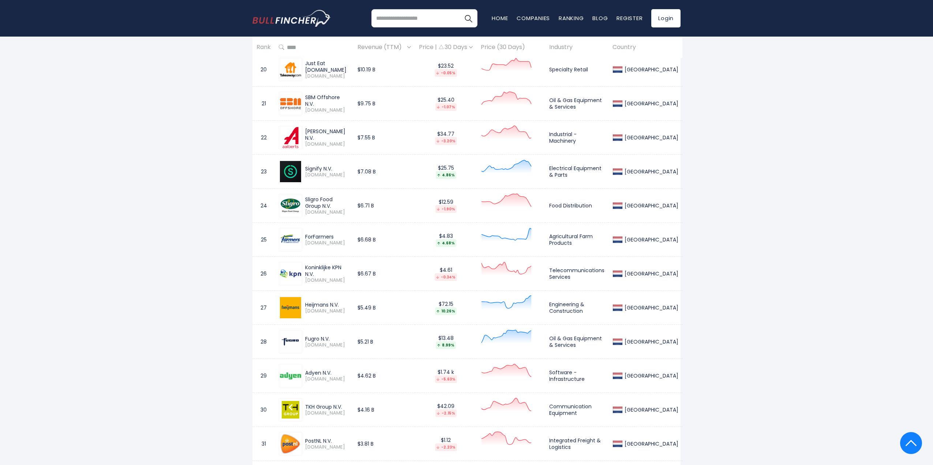
scroll to position [1024, 0]
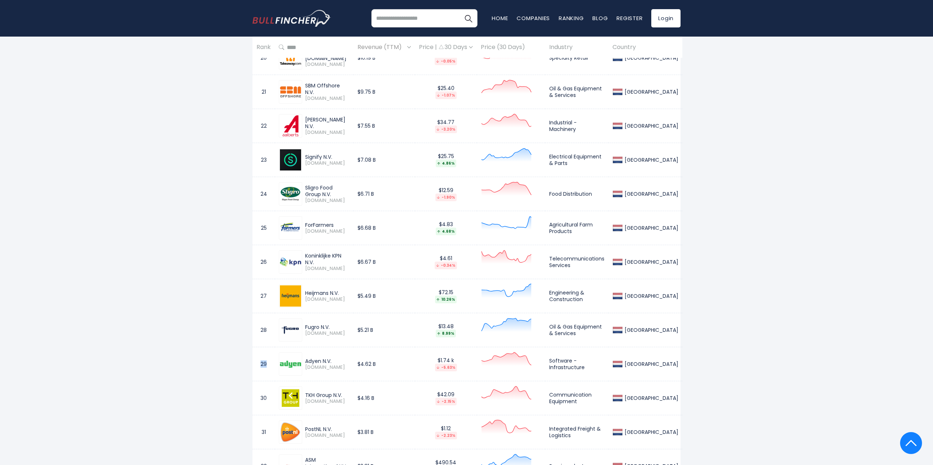
drag, startPoint x: 268, startPoint y: 363, endPoint x: 255, endPoint y: 363, distance: 13.9
click at [255, 363] on td "29" at bounding box center [263, 364] width 22 height 34
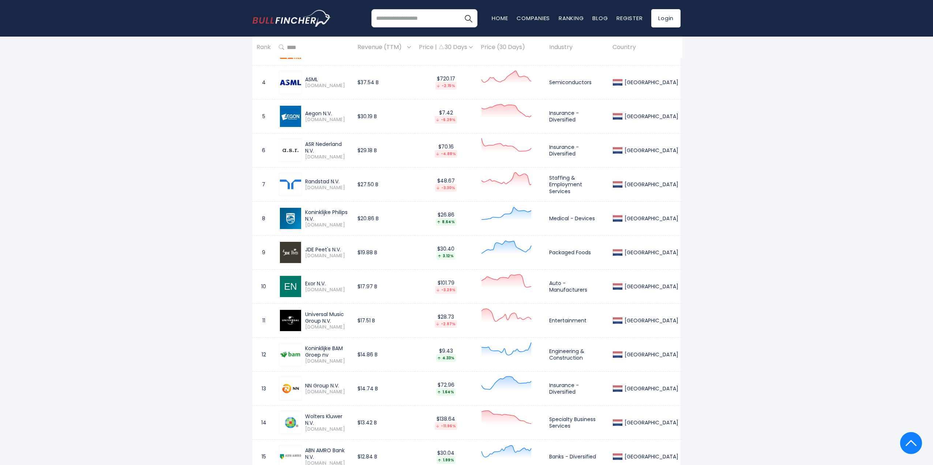
scroll to position [439, 0]
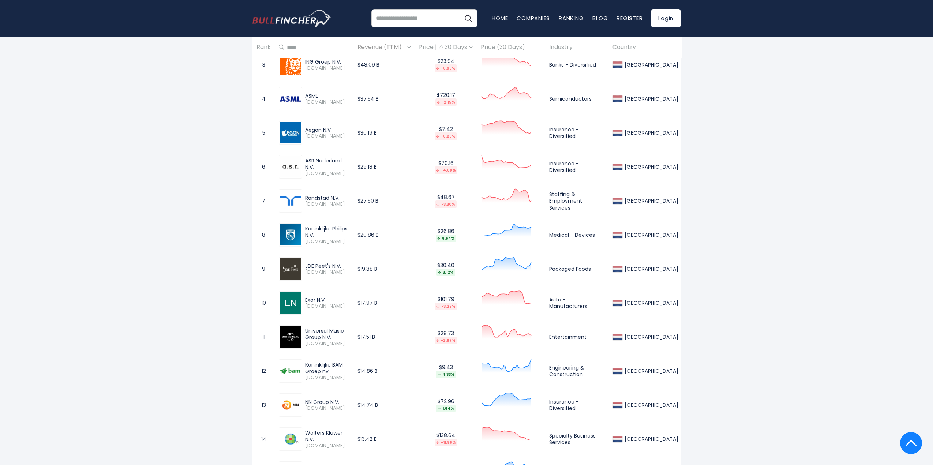
drag, startPoint x: 404, startPoint y: 336, endPoint x: 358, endPoint y: 335, distance: 45.7
click at [358, 335] on tr "11 Universal Music Group N.V. [DOMAIN_NAME] $17.51 B $28.73 -2.87% Entertainmen…" at bounding box center [467, 337] width 430 height 34
click at [338, 333] on div "Universal Music Group N.V." at bounding box center [327, 333] width 44 height 13
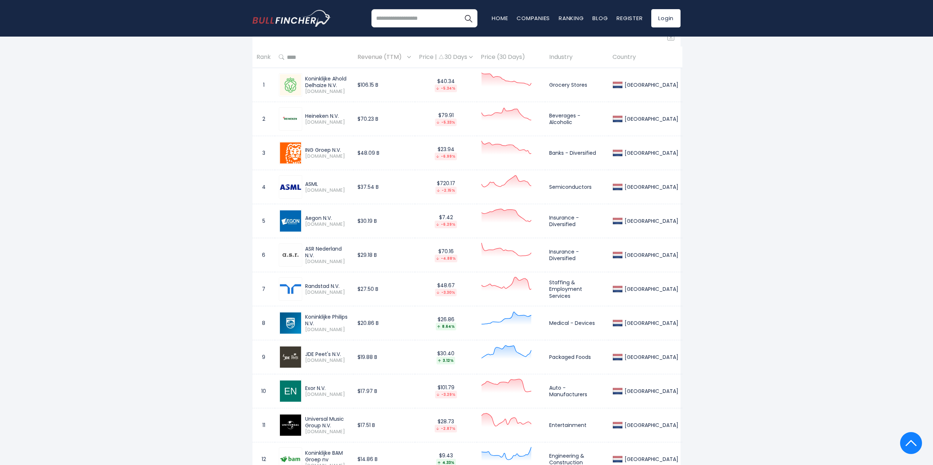
scroll to position [329, 0]
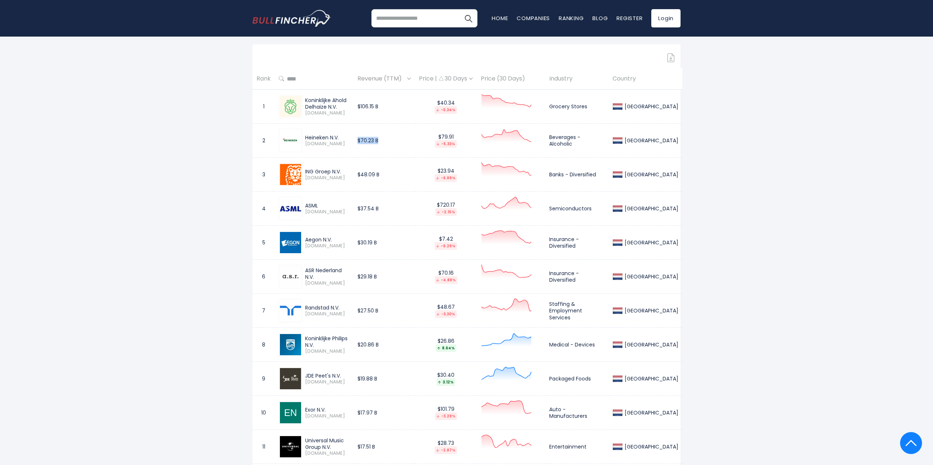
drag, startPoint x: 398, startPoint y: 139, endPoint x: 369, endPoint y: 139, distance: 29.3
click at [369, 139] on td "$70.23 B" at bounding box center [383, 141] width 61 height 34
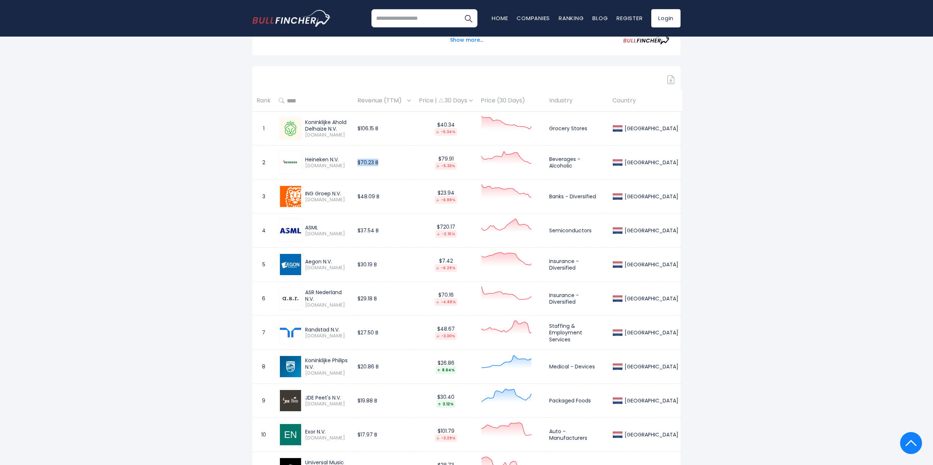
scroll to position [293, 0]
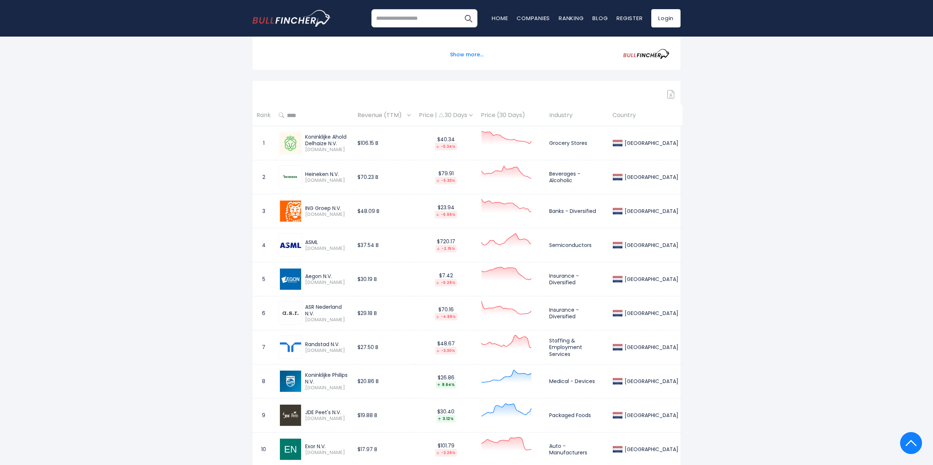
drag, startPoint x: 338, startPoint y: 147, endPoint x: 297, endPoint y: 137, distance: 42.1
click at [297, 137] on div "Koninklijke Ahold Delhaize N.V. [DOMAIN_NAME]" at bounding box center [314, 142] width 71 height 23
drag, startPoint x: 219, startPoint y: 140, endPoint x: 215, endPoint y: 139, distance: 3.7
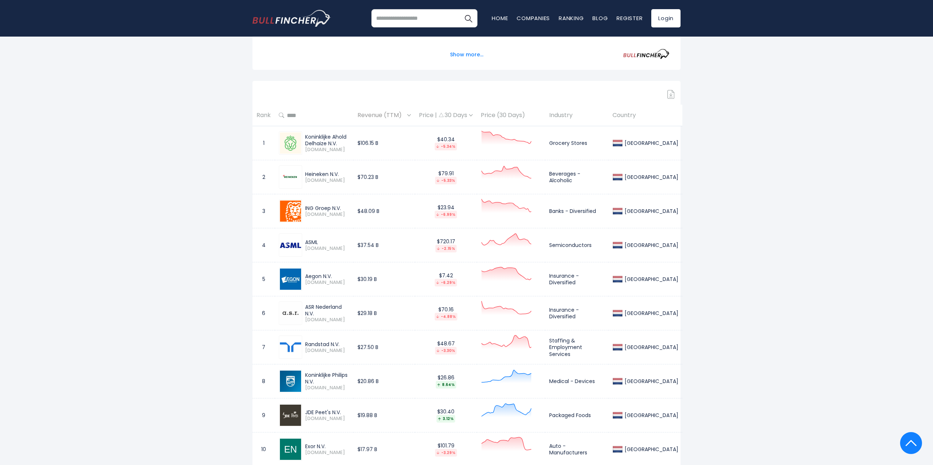
drag, startPoint x: 408, startPoint y: 186, endPoint x: 343, endPoint y: 180, distance: 65.8
click at [343, 180] on tr "2 Heineken N.V. [DOMAIN_NAME] $70.23 B $79.91 -5.33% Beverages - [GEOGRAPHIC_DA…" at bounding box center [467, 177] width 430 height 34
click at [343, 180] on span "[DOMAIN_NAME]" at bounding box center [327, 180] width 44 height 6
drag, startPoint x: 408, startPoint y: 249, endPoint x: 358, endPoint y: 247, distance: 50.5
click at [358, 247] on tr "4 ASML [DOMAIN_NAME] $37.54 B $720.17 -2.15% Semiconductors [GEOGRAPHIC_DATA]" at bounding box center [467, 245] width 430 height 34
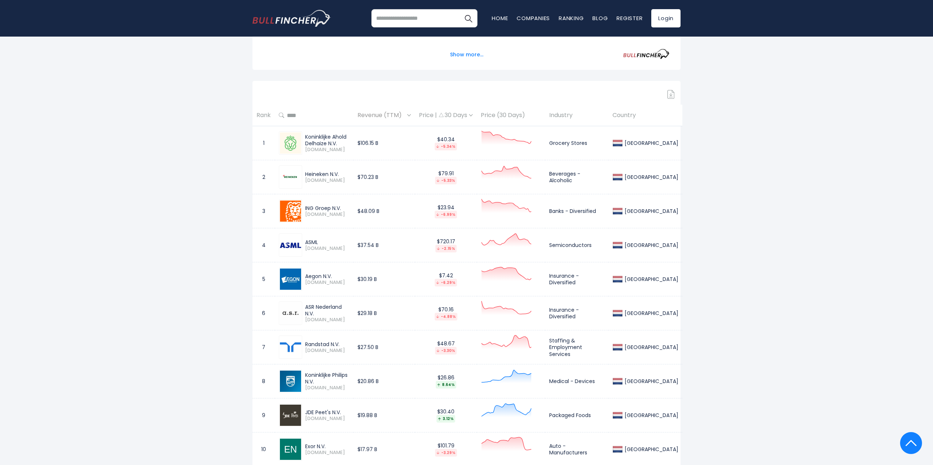
click at [439, 237] on td "$720.17 -2.15%" at bounding box center [446, 245] width 62 height 34
click at [315, 236] on div "ASML [DOMAIN_NAME]" at bounding box center [314, 244] width 71 height 23
click at [293, 244] on img at bounding box center [290, 245] width 21 height 6
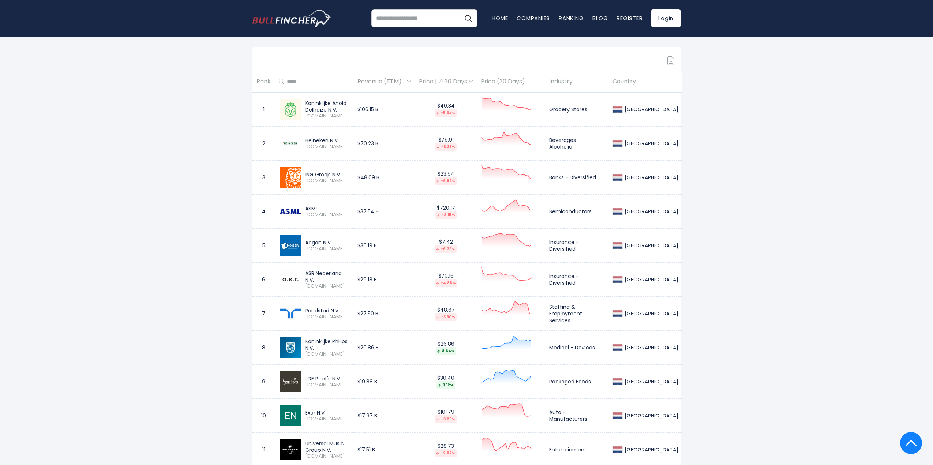
scroll to position [329, 0]
